Goal: Transaction & Acquisition: Purchase product/service

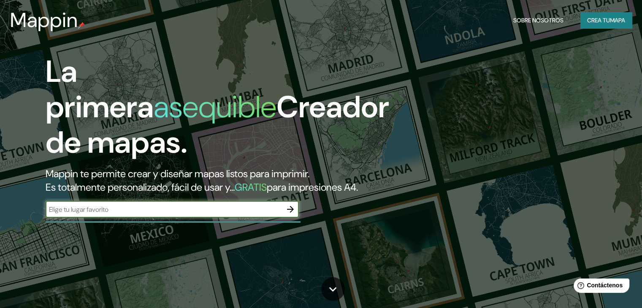
click at [209, 214] on input "text" at bounding box center [164, 210] width 236 height 10
type input "bogota"
click at [290, 213] on icon "button" at bounding box center [290, 209] width 7 height 7
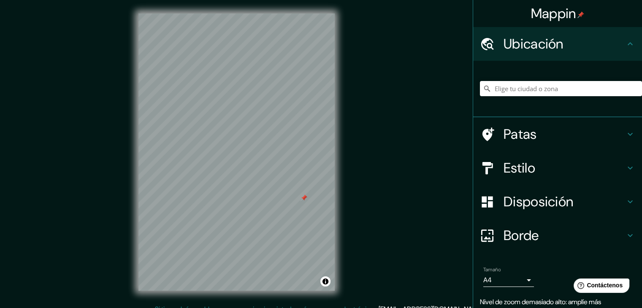
drag, startPoint x: 276, startPoint y: 183, endPoint x: 306, endPoint y: 200, distance: 34.6
click at [306, 200] on div at bounding box center [304, 198] width 7 height 7
click at [351, 123] on div "Mappin Ubicación Patas Estilo Disposición Borde Elige un borde. Consejo : puede…" at bounding box center [321, 159] width 642 height 318
click at [529, 93] on input "Elige tu ciudad o zona" at bounding box center [561, 88] width 162 height 15
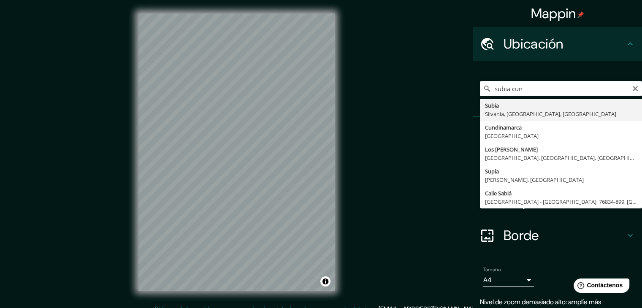
type input "Subia, Silvania, Cundinamarca, Colombia"
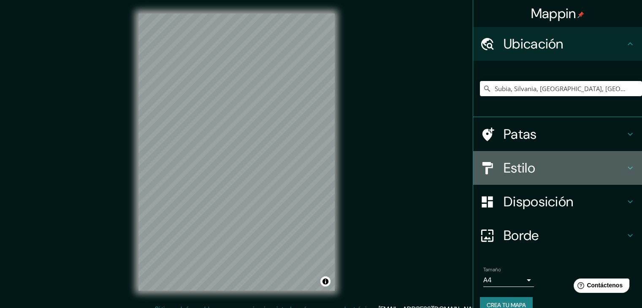
click at [573, 166] on h4 "Estilo" at bounding box center [565, 168] width 122 height 17
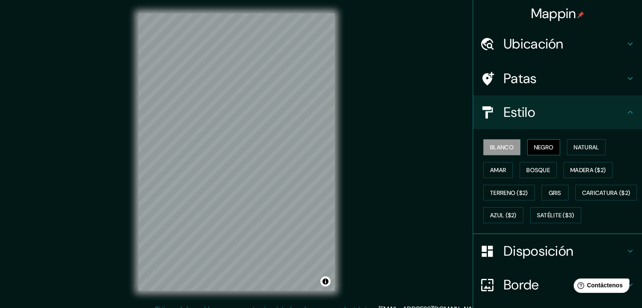
click at [542, 151] on font "Negro" at bounding box center [544, 147] width 20 height 11
click at [575, 146] on font "Natural" at bounding box center [586, 148] width 25 height 8
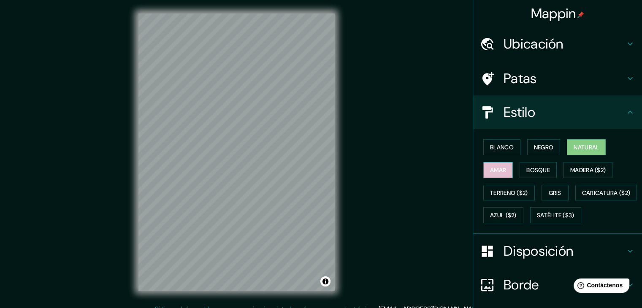
click at [497, 168] on font "Amar" at bounding box center [498, 170] width 16 height 8
click at [533, 172] on font "Bosque" at bounding box center [538, 170] width 24 height 8
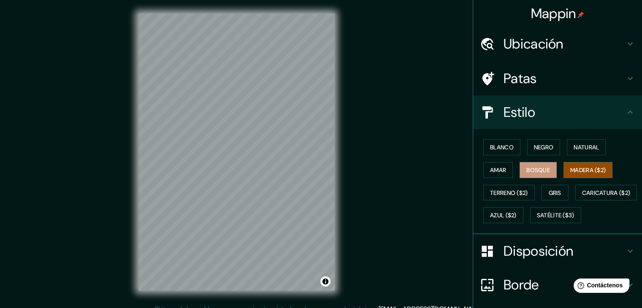
click at [585, 170] on font "Madera ($2)" at bounding box center [587, 170] width 35 height 8
click at [553, 189] on font "Gris" at bounding box center [555, 193] width 13 height 8
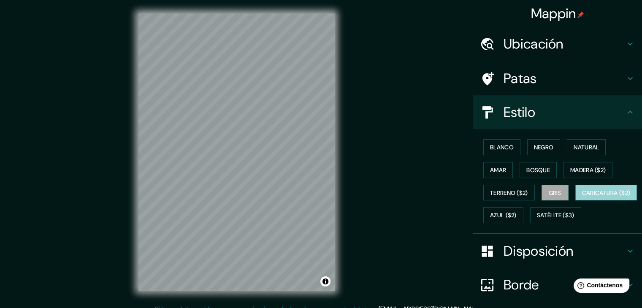
click at [582, 197] on font "Caricatura ($2)" at bounding box center [606, 193] width 49 height 8
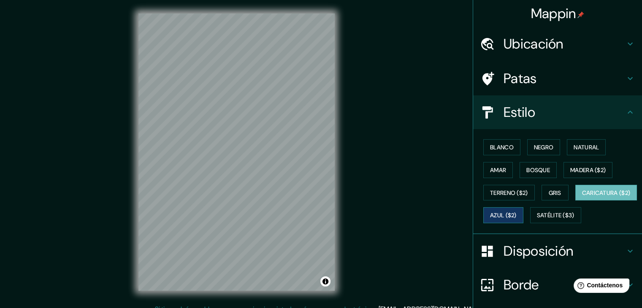
click at [517, 219] on font "Azul ($2)" at bounding box center [503, 215] width 27 height 11
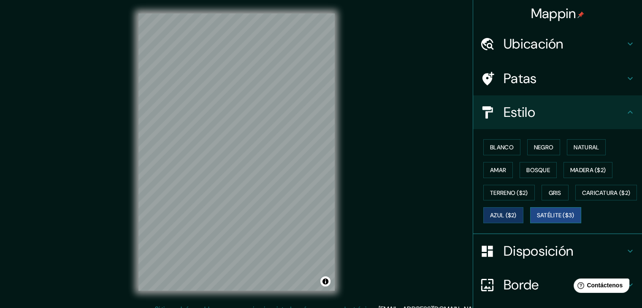
click at [537, 220] on font "Satélite ($3)" at bounding box center [556, 216] width 38 height 8
click at [545, 146] on font "Negro" at bounding box center [544, 148] width 20 height 8
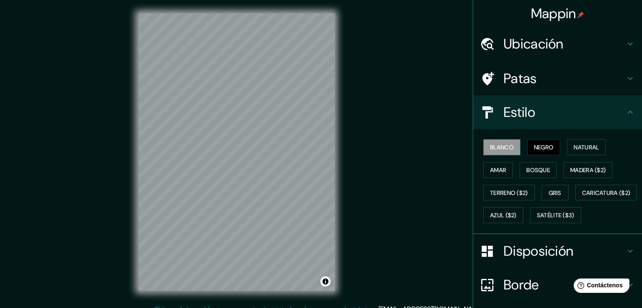
click at [490, 148] on font "Blanco" at bounding box center [502, 148] width 24 height 8
click at [572, 107] on h4 "Estilo" at bounding box center [565, 112] width 122 height 17
click at [626, 110] on icon at bounding box center [630, 112] width 10 height 10
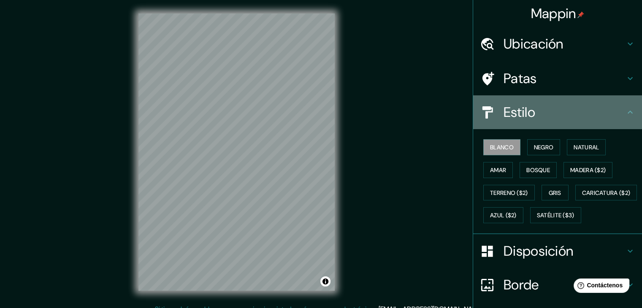
click at [628, 112] on icon at bounding box center [630, 112] width 5 height 3
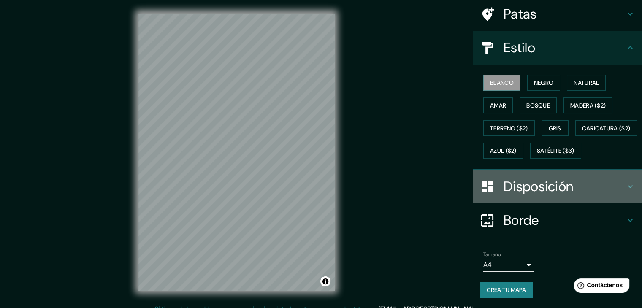
click at [633, 190] on div "Disposición" at bounding box center [557, 187] width 169 height 34
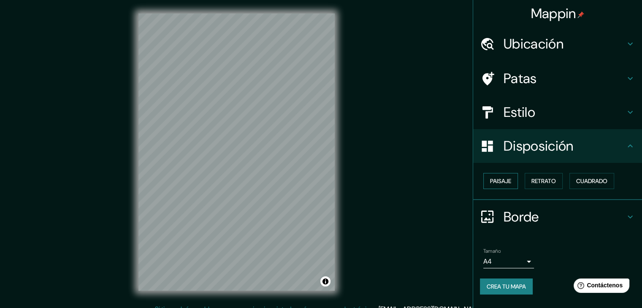
click at [508, 184] on font "Paisaje" at bounding box center [500, 181] width 21 height 8
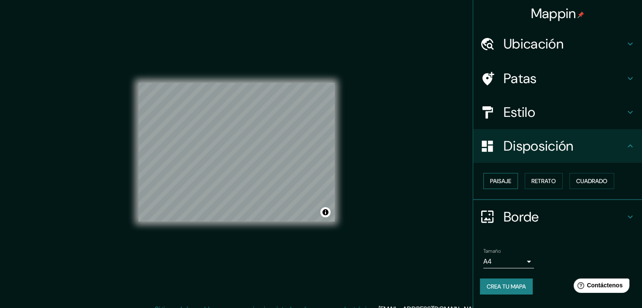
click at [510, 184] on font "Paisaje" at bounding box center [500, 181] width 21 height 8
click at [546, 181] on font "Retrato" at bounding box center [543, 181] width 24 height 8
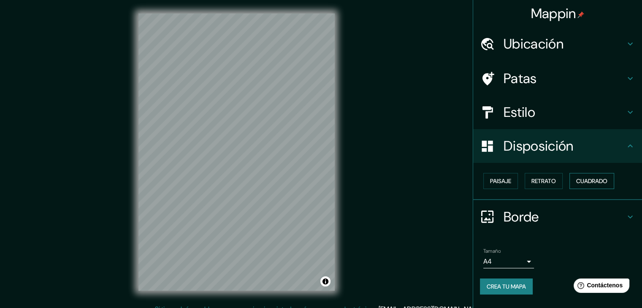
click at [596, 182] on font "Cuadrado" at bounding box center [591, 181] width 31 height 8
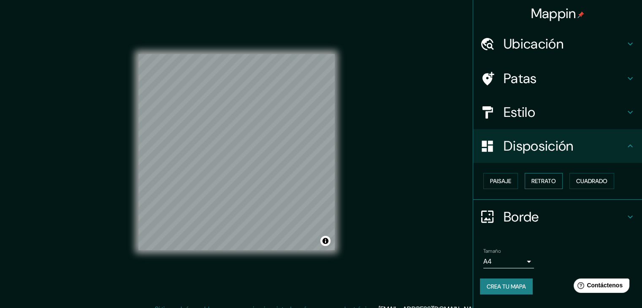
click at [545, 181] on font "Retrato" at bounding box center [543, 181] width 24 height 8
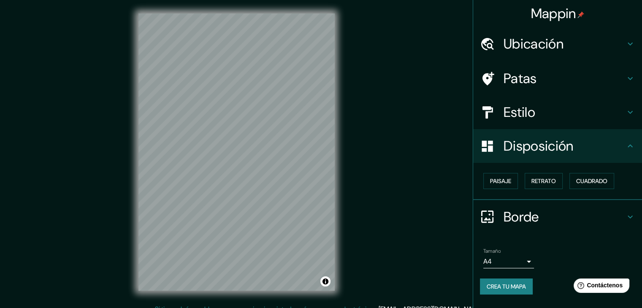
click at [581, 80] on h4 "Patas" at bounding box center [565, 78] width 122 height 17
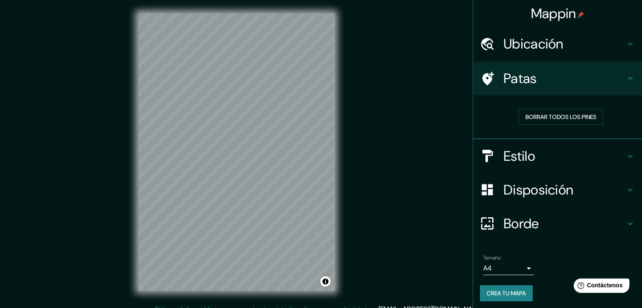
click at [606, 42] on h4 "Ubicación" at bounding box center [565, 43] width 122 height 17
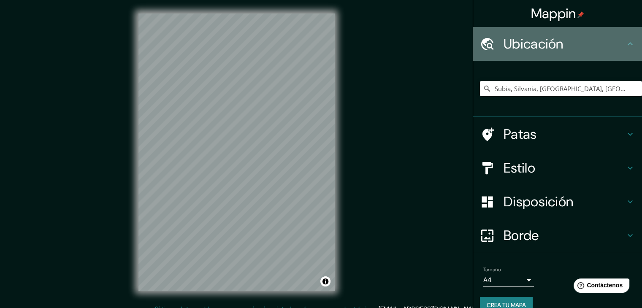
click at [606, 42] on h4 "Ubicación" at bounding box center [565, 43] width 122 height 17
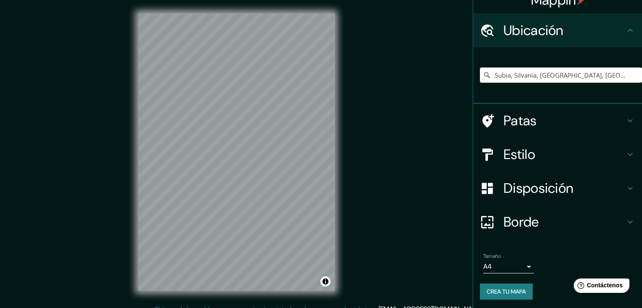
scroll to position [15, 0]
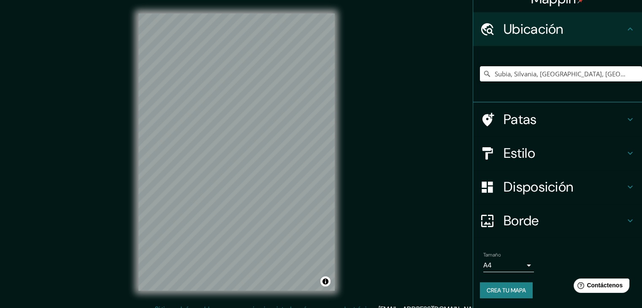
click at [523, 263] on body "Mappin Ubicación Subia, Silvania, Cundinamarca, Colombia Patas Estilo Disposici…" at bounding box center [321, 154] width 642 height 308
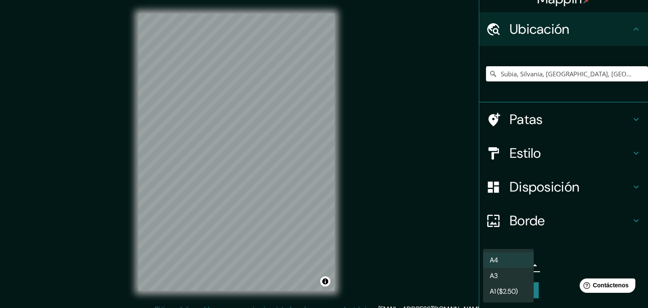
click at [545, 260] on div at bounding box center [324, 154] width 648 height 308
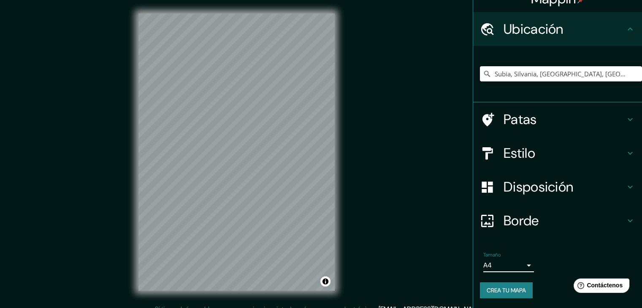
click at [514, 288] on font "Crea tu mapa" at bounding box center [506, 291] width 39 height 8
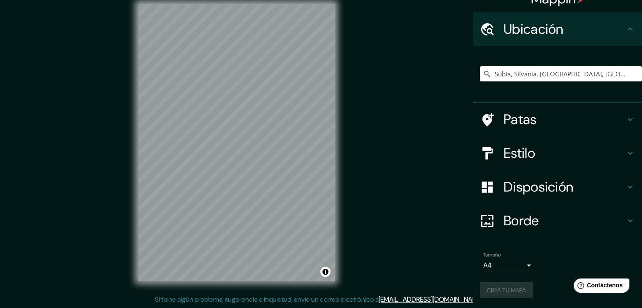
click at [502, 287] on div "Crea tu mapa" at bounding box center [557, 290] width 155 height 16
click at [510, 287] on font "Crea tu mapa" at bounding box center [506, 291] width 39 height 8
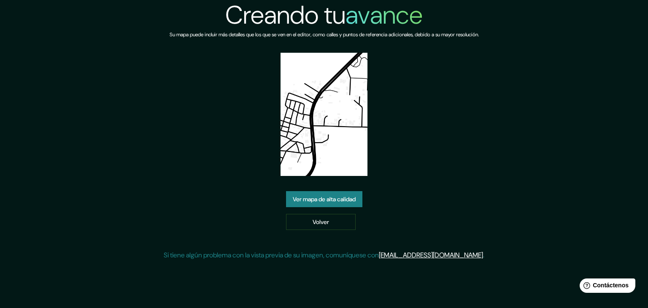
drag, startPoint x: 142, startPoint y: 213, endPoint x: 151, endPoint y: 213, distance: 8.4
click at [142, 213] on div "Creando tu avance Su mapa puede incluir más detalles que los que se ven en el e…" at bounding box center [324, 133] width 648 height 267
click at [334, 200] on font "Ver mapa de alta calidad" at bounding box center [324, 199] width 63 height 8
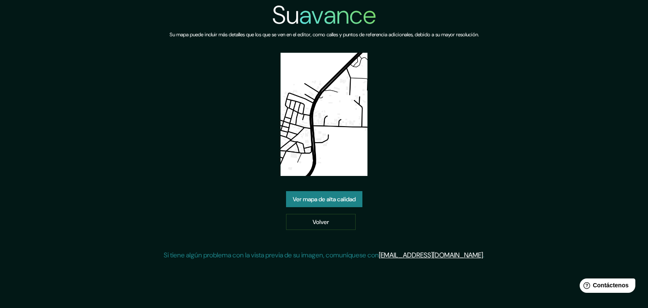
click at [359, 126] on img at bounding box center [324, 114] width 87 height 123
click at [346, 102] on img at bounding box center [324, 114] width 87 height 123
click at [326, 195] on font "Ver mapa de alta calidad" at bounding box center [324, 199] width 63 height 11
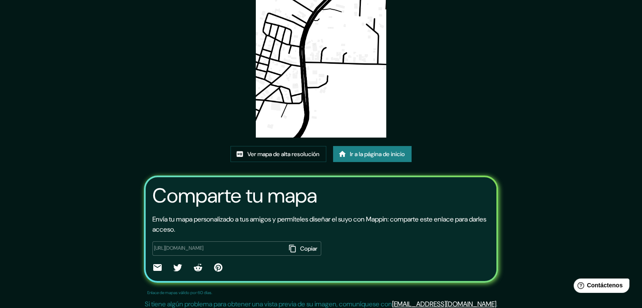
scroll to position [89, 0]
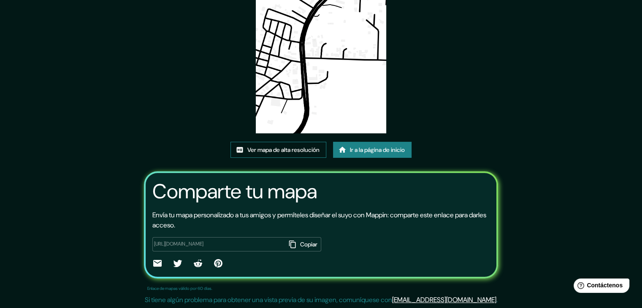
click at [303, 152] on font "Ver mapa de alta resolución" at bounding box center [283, 150] width 72 height 8
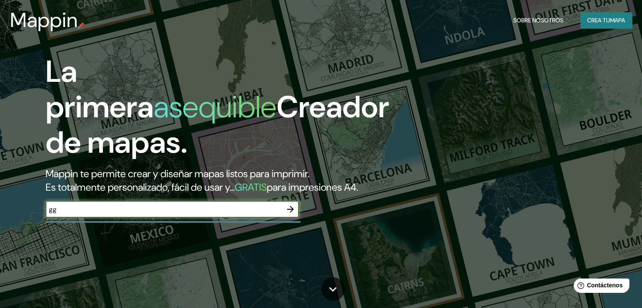
type input "gg"
click at [290, 214] on icon "button" at bounding box center [290, 209] width 10 height 10
